Goal: Register for event/course

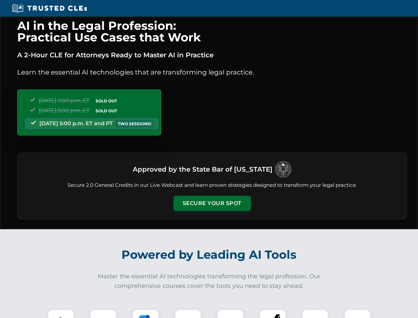
click at [212, 203] on button "Secure Your Spot" at bounding box center [213, 203] width 78 height 15
click at [61, 314] on img at bounding box center [60, 322] width 19 height 19
